Goal: Obtain resource: Obtain resource

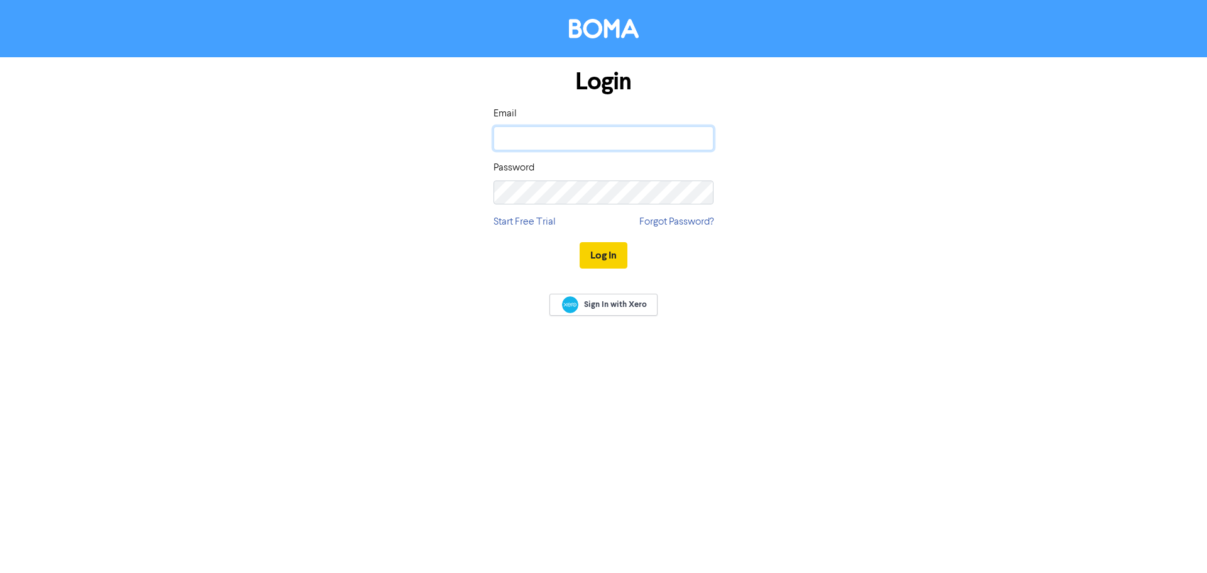
type input "paul@thinkaccountants.net.au"
click at [604, 255] on button "Log In" at bounding box center [604, 255] width 48 height 26
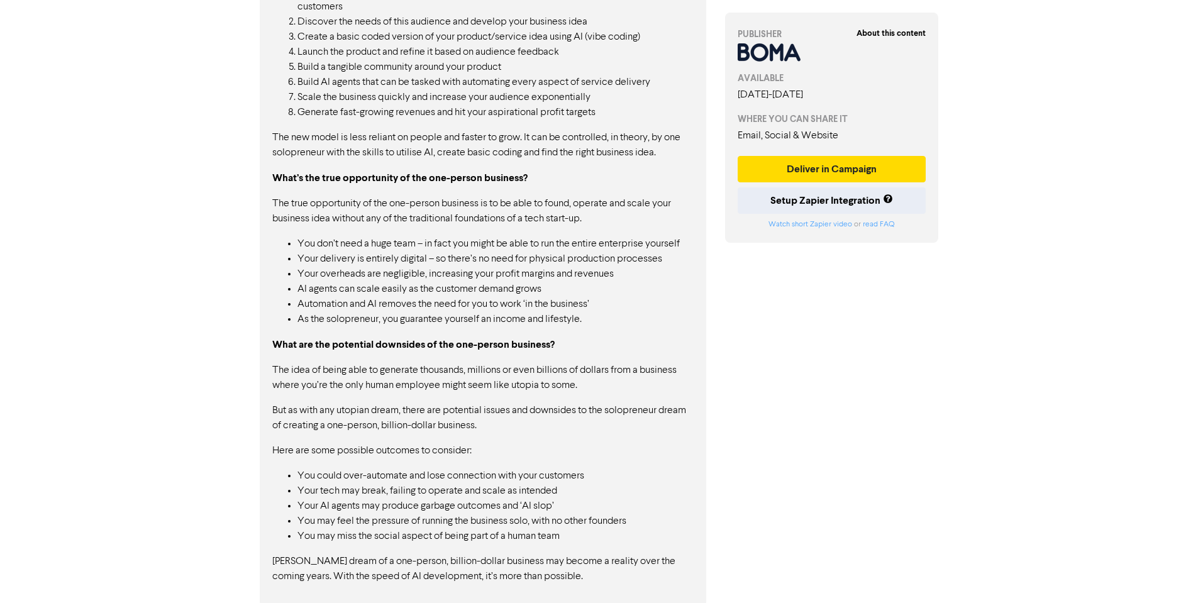
scroll to position [1286, 0]
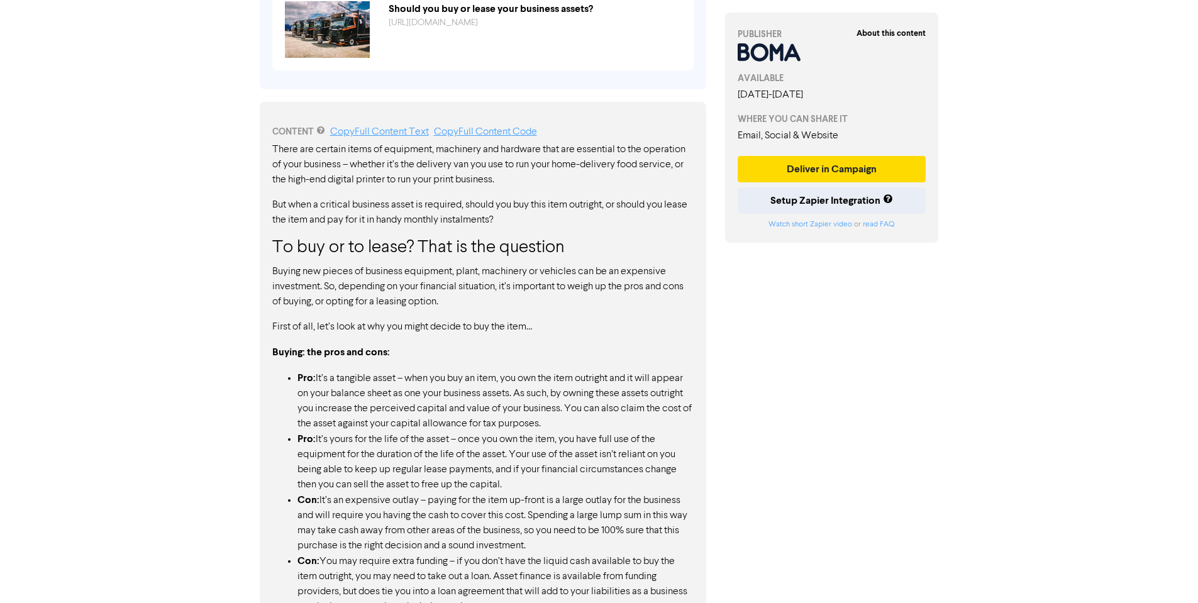
scroll to position [377, 0]
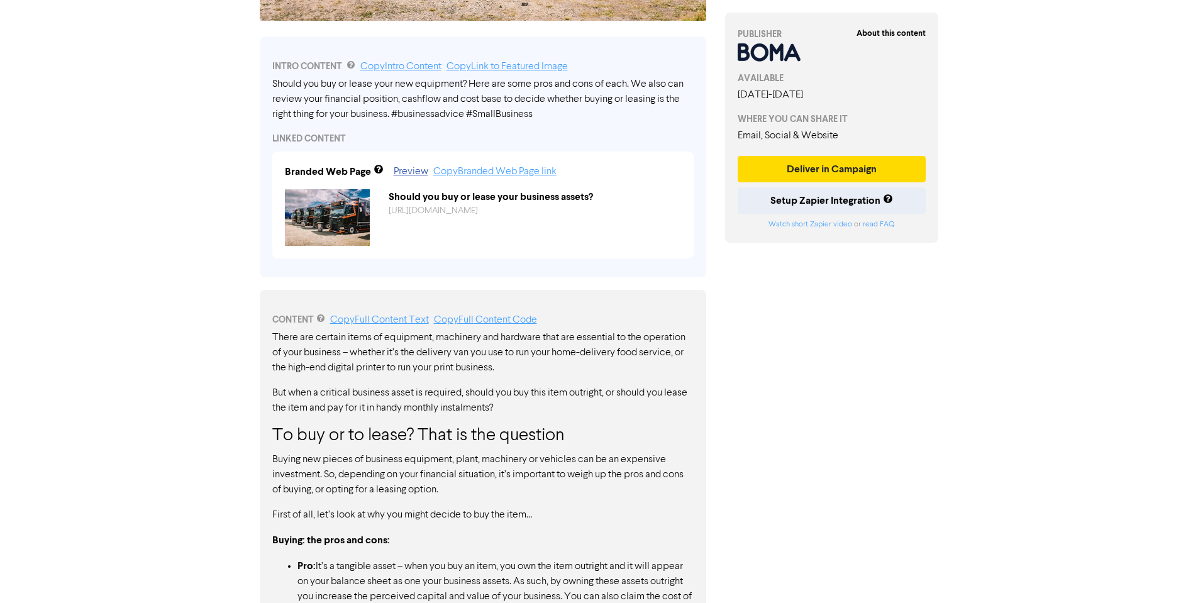
drag, startPoint x: 272, startPoint y: 336, endPoint x: 559, endPoint y: 339, distance: 287.3
click at [552, 343] on p "There are certain items of equipment, machinery and hardware that are essential…" at bounding box center [482, 352] width 421 height 45
click at [561, 339] on p "There are certain items of equipment, machinery and hardware that are essential…" at bounding box center [482, 352] width 421 height 45
click at [390, 321] on link "Copy Full Content Text" at bounding box center [379, 320] width 99 height 10
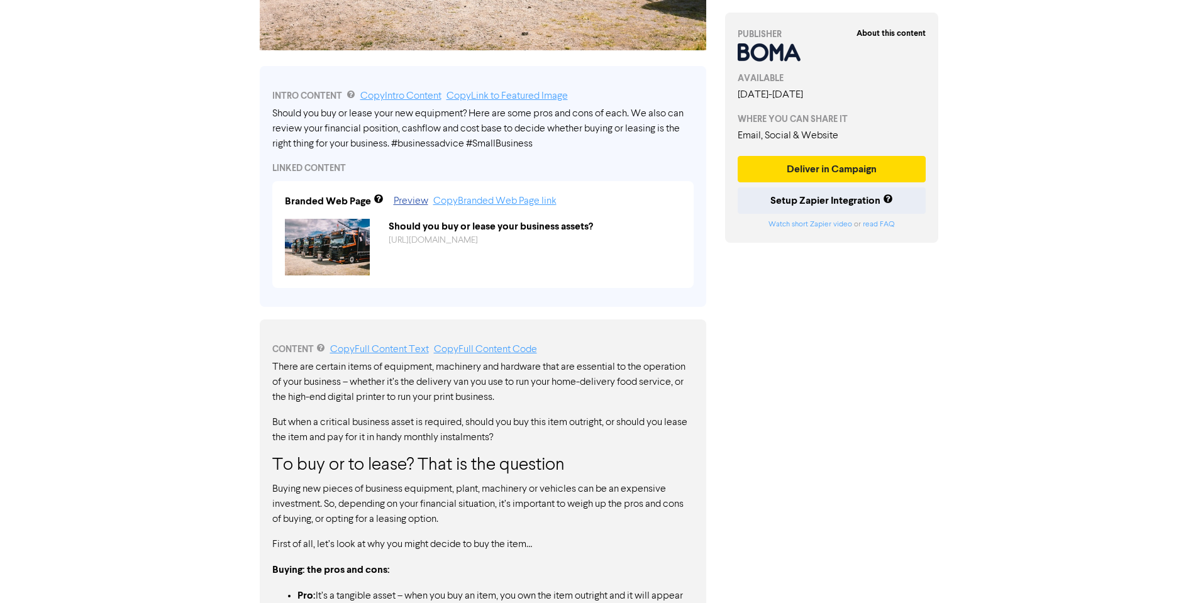
scroll to position [499, 0]
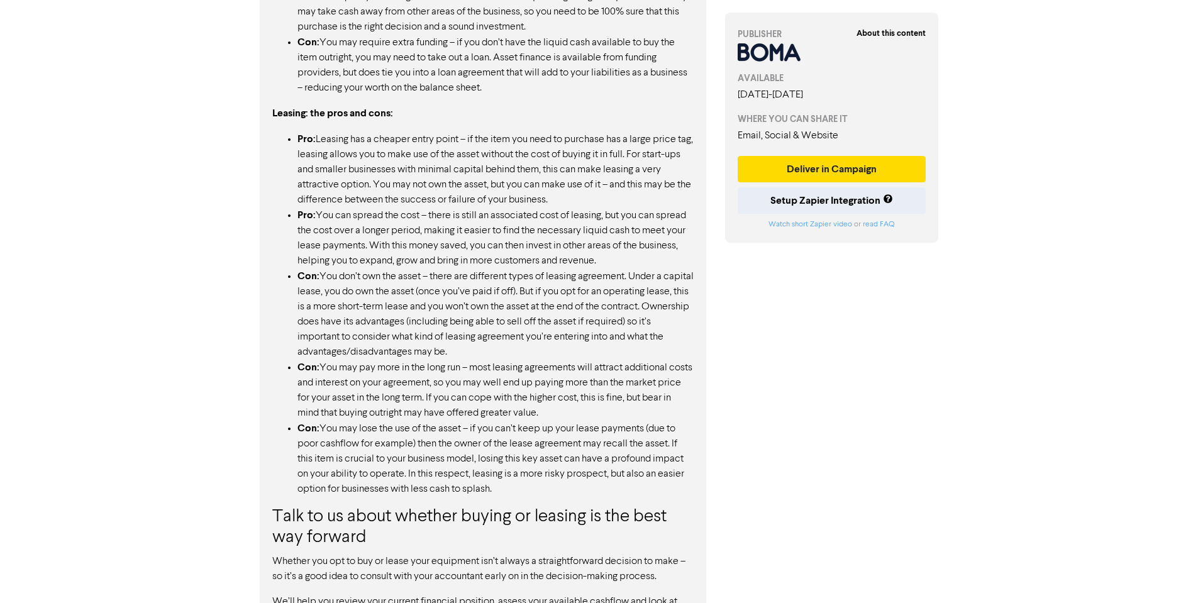
scroll to position [1128, 0]
